Goal: Navigation & Orientation: Find specific page/section

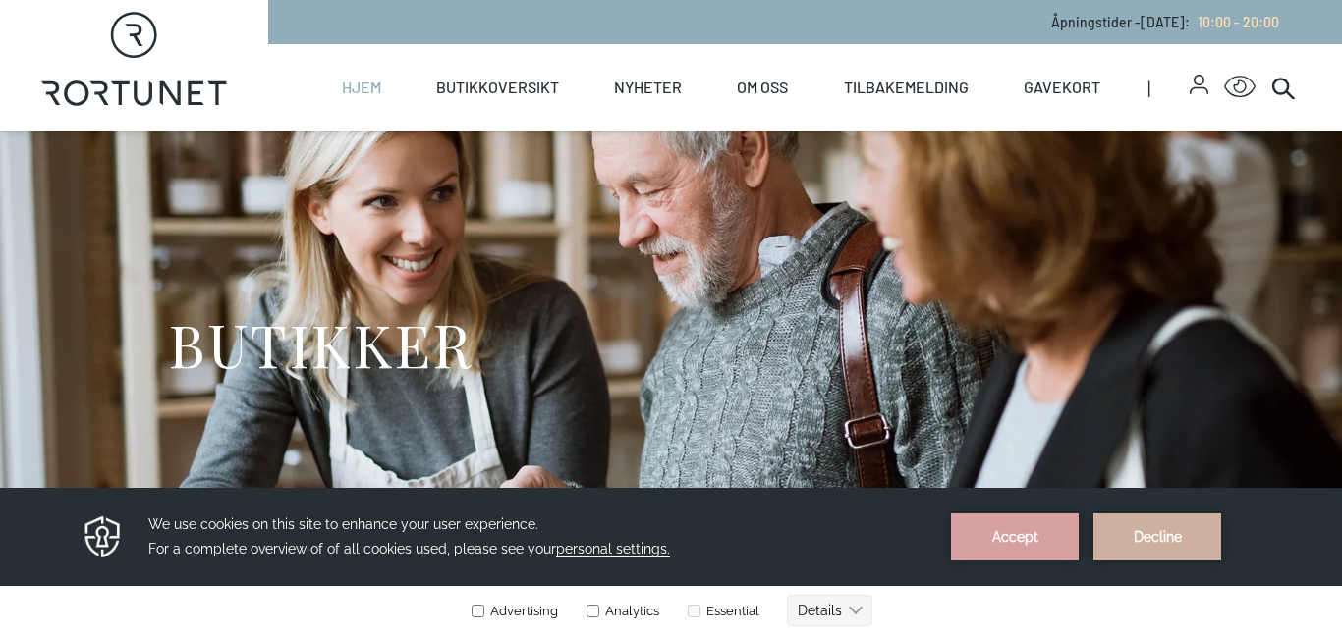
click at [375, 86] on link "Hjem" at bounding box center [361, 87] width 39 height 86
select select "NO"
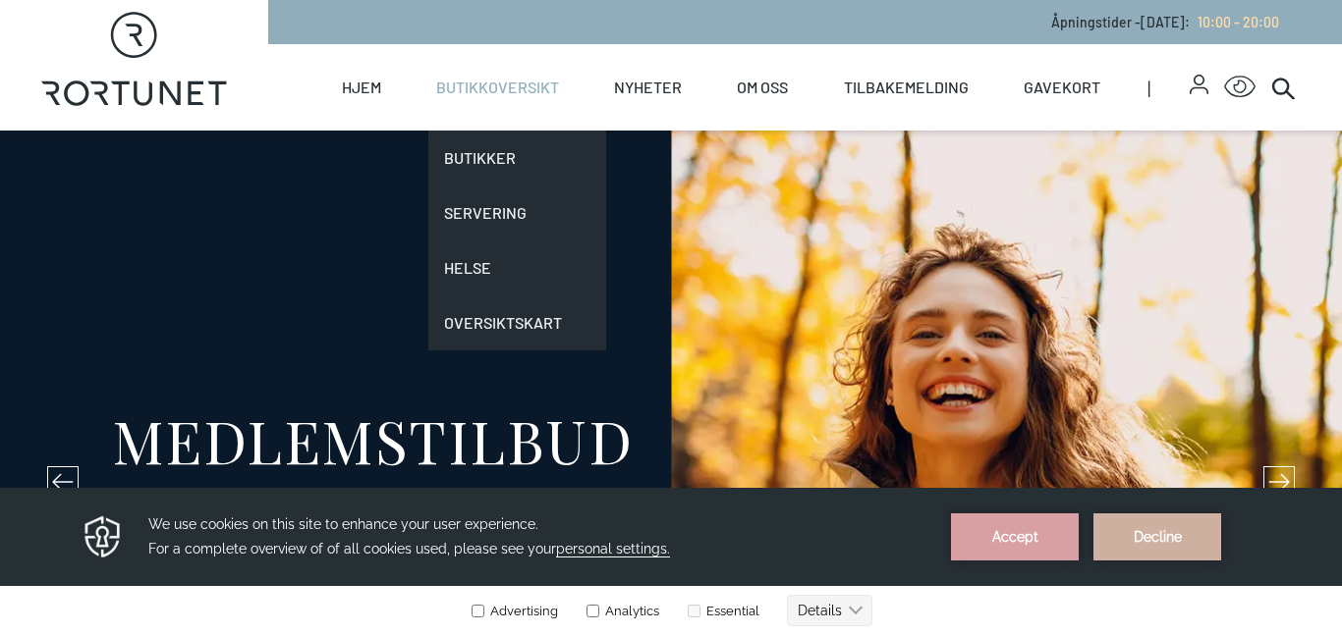
click at [477, 82] on link "Butikkoversikt" at bounding box center [497, 87] width 123 height 86
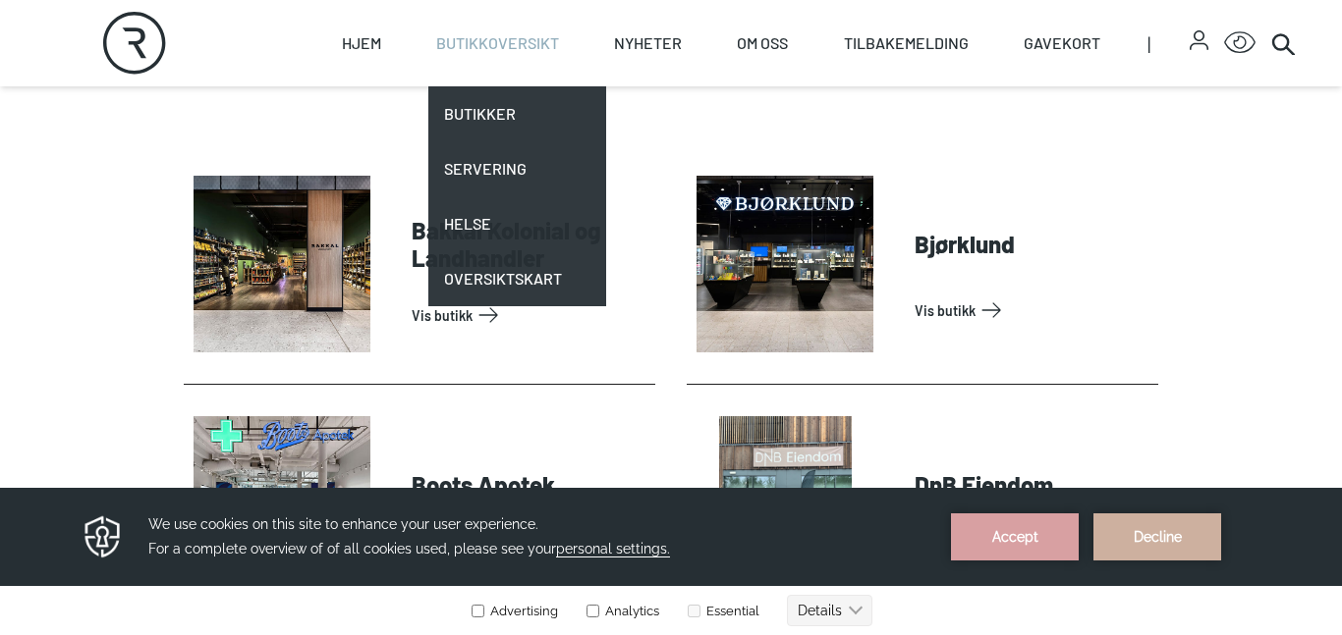
scroll to position [755, 0]
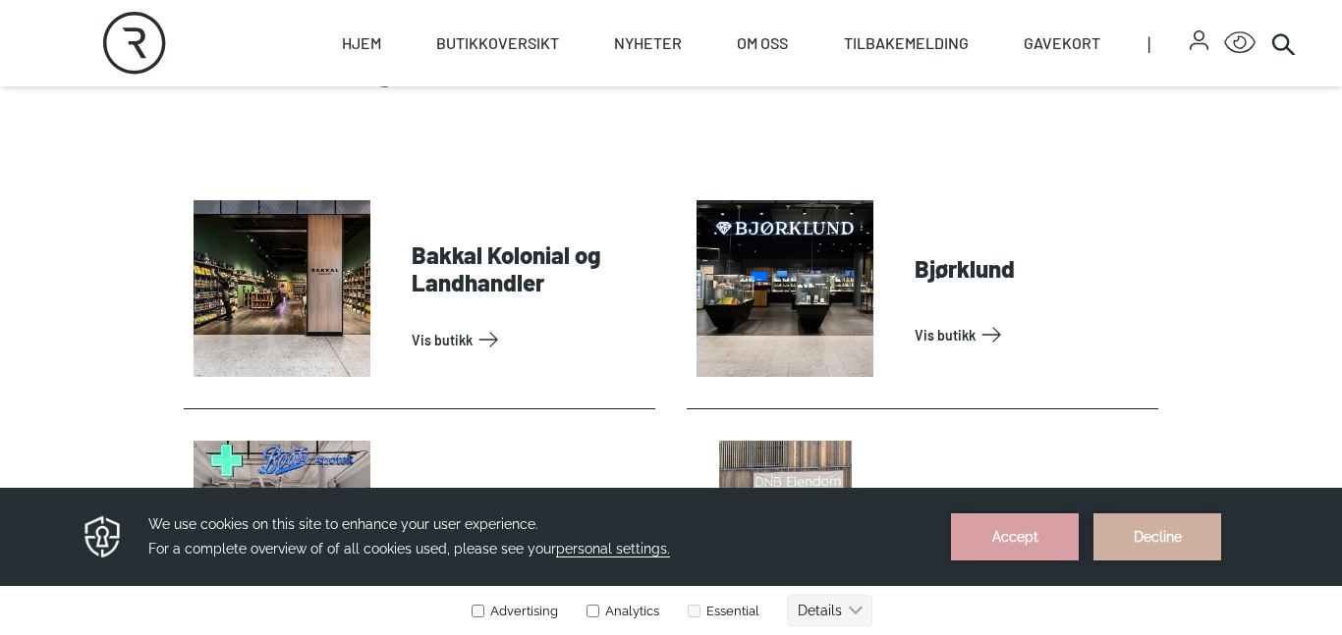
click at [1031, 518] on button "Accept" at bounding box center [1015, 537] width 128 height 47
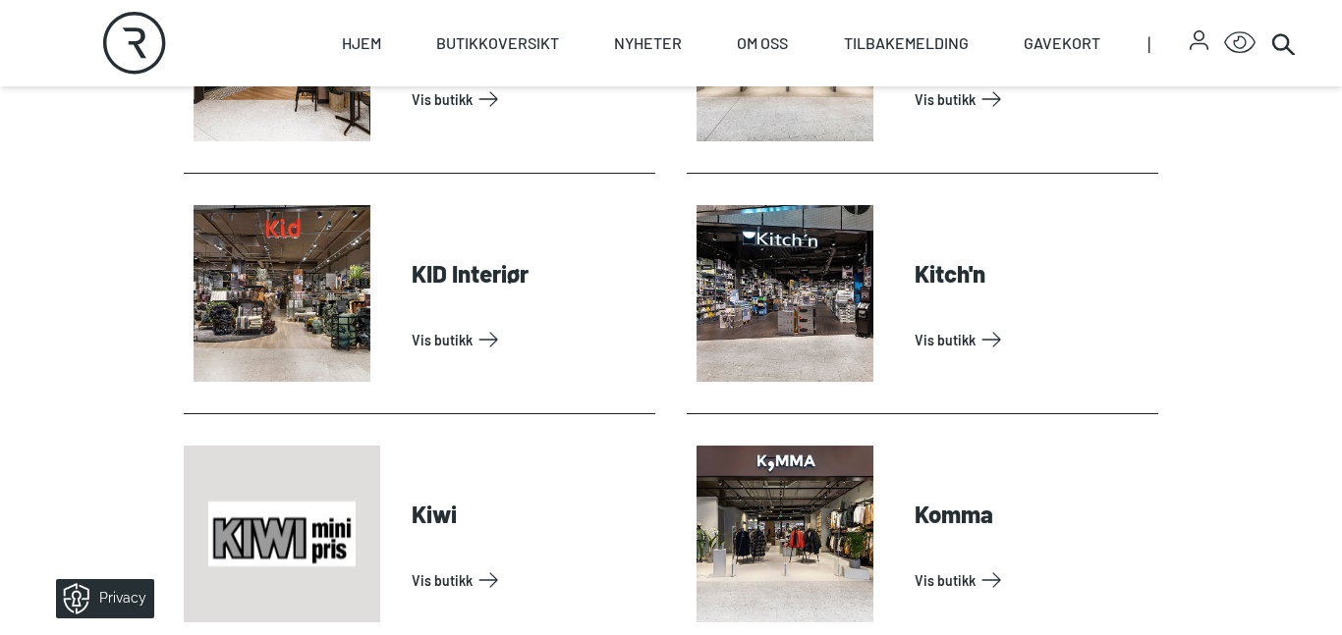
scroll to position [2680, 0]
